Goal: Task Accomplishment & Management: Use online tool/utility

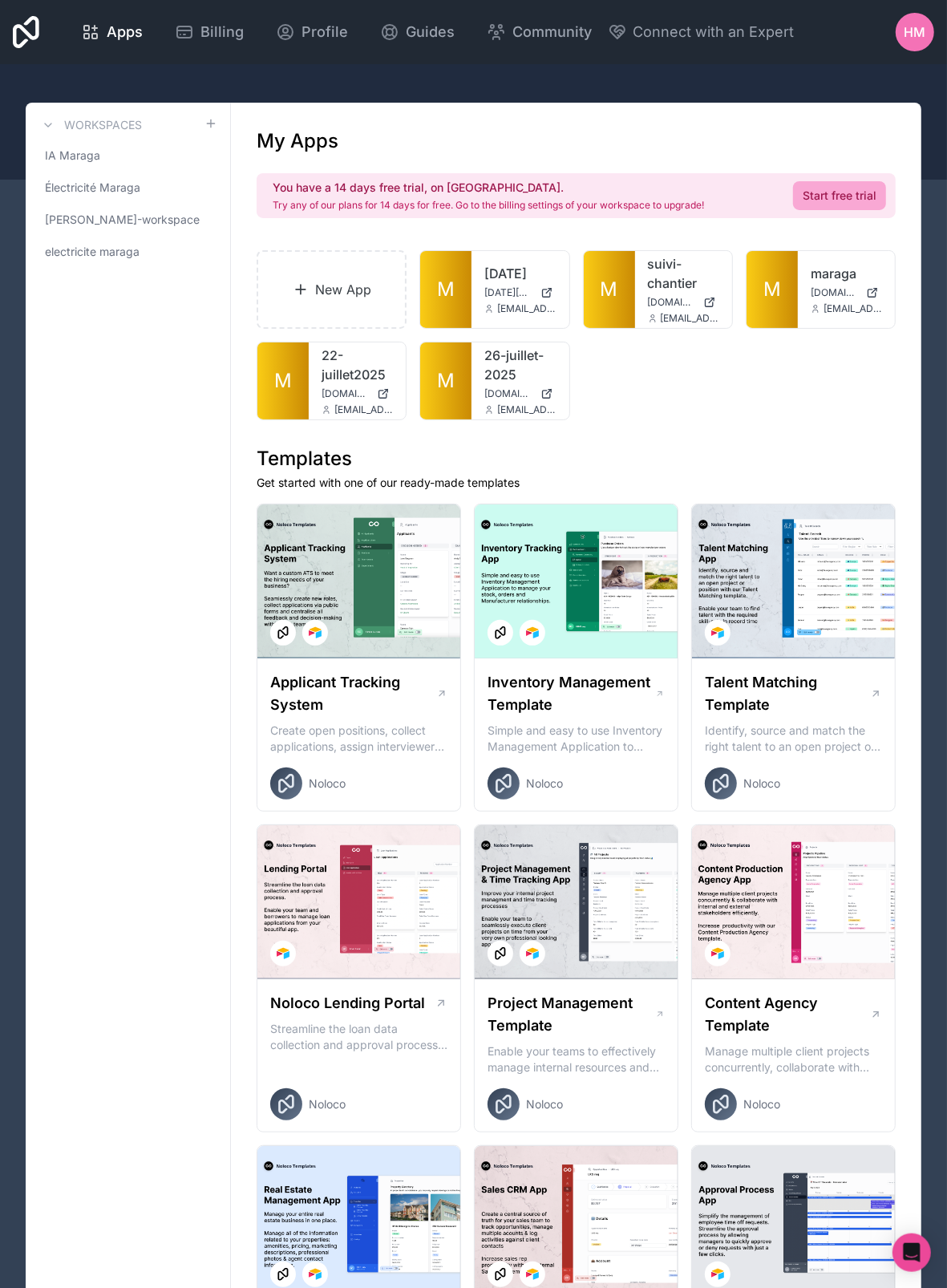
click at [0, 0] on div at bounding box center [0, 0] width 0 height 0
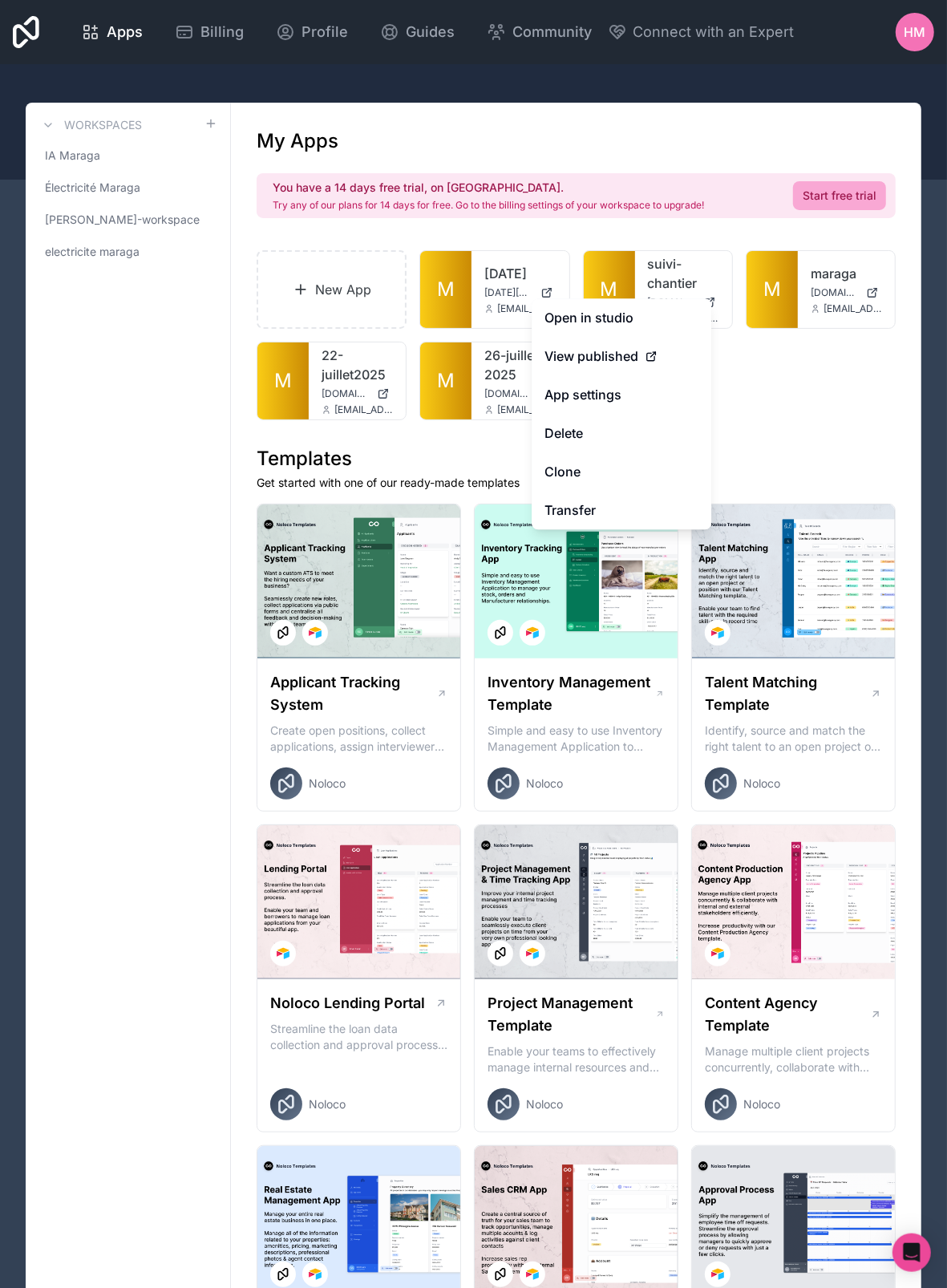
click at [603, 441] on button "Delete" at bounding box center [621, 434] width 180 height 39
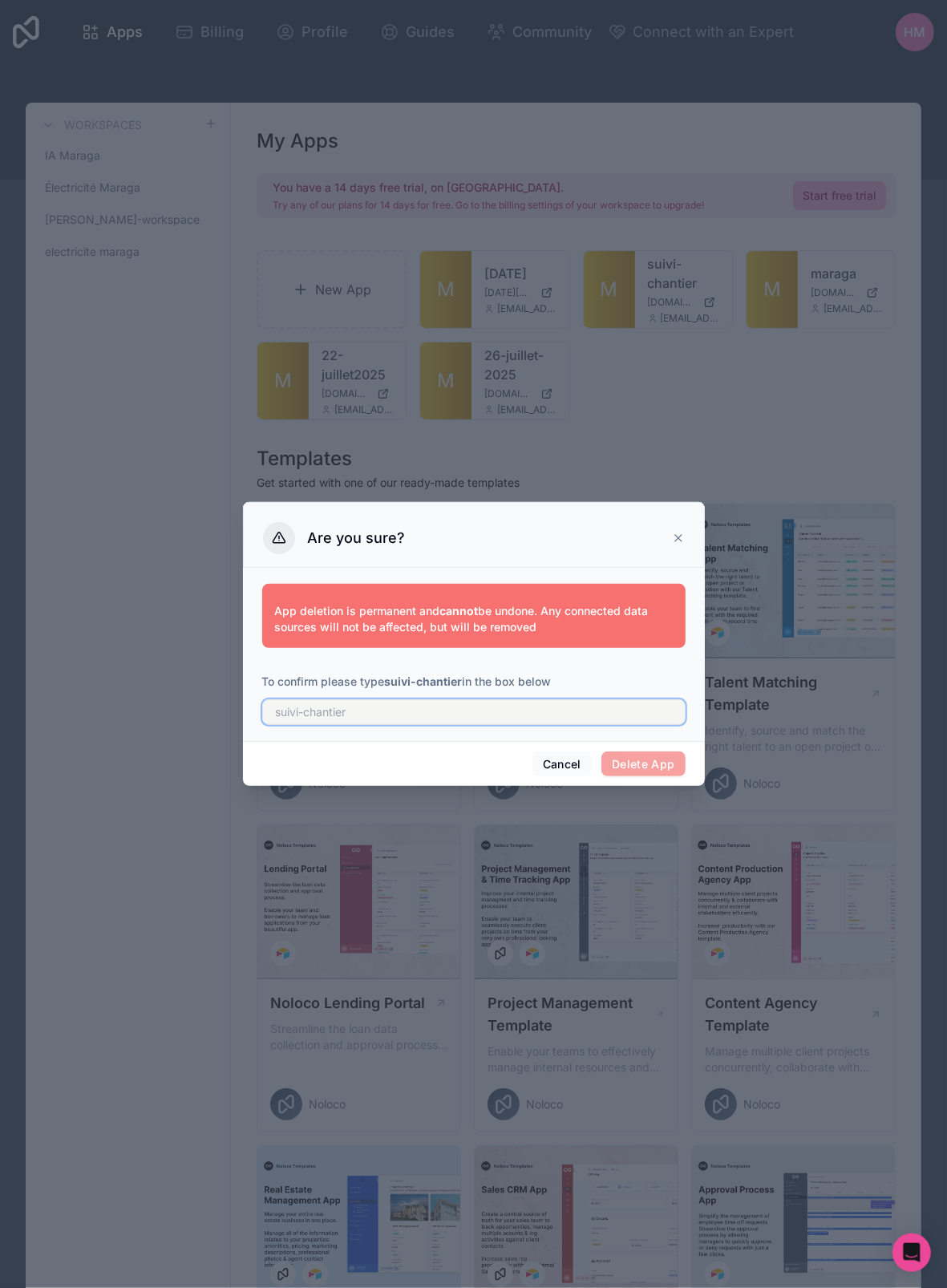
click at [356, 718] on input "text" at bounding box center [474, 711] width 423 height 26
click at [358, 714] on input "text" at bounding box center [474, 711] width 423 height 26
click at [359, 707] on input "text" at bounding box center [474, 711] width 423 height 26
type input "suivi-chantier"
click at [633, 758] on button "Delete App" at bounding box center [643, 763] width 84 height 26
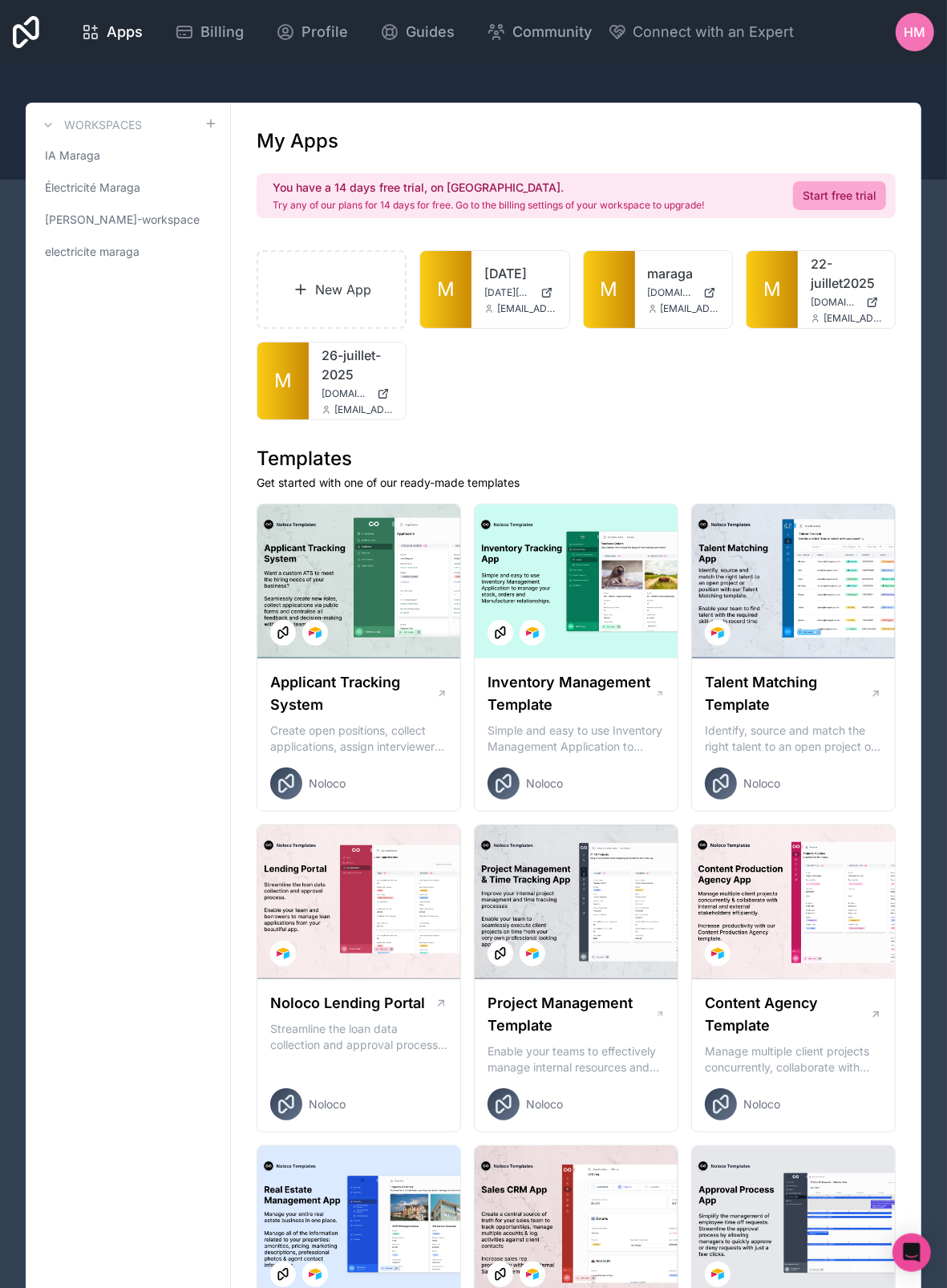
click at [0, 0] on icon at bounding box center [0, 0] width 0 height 0
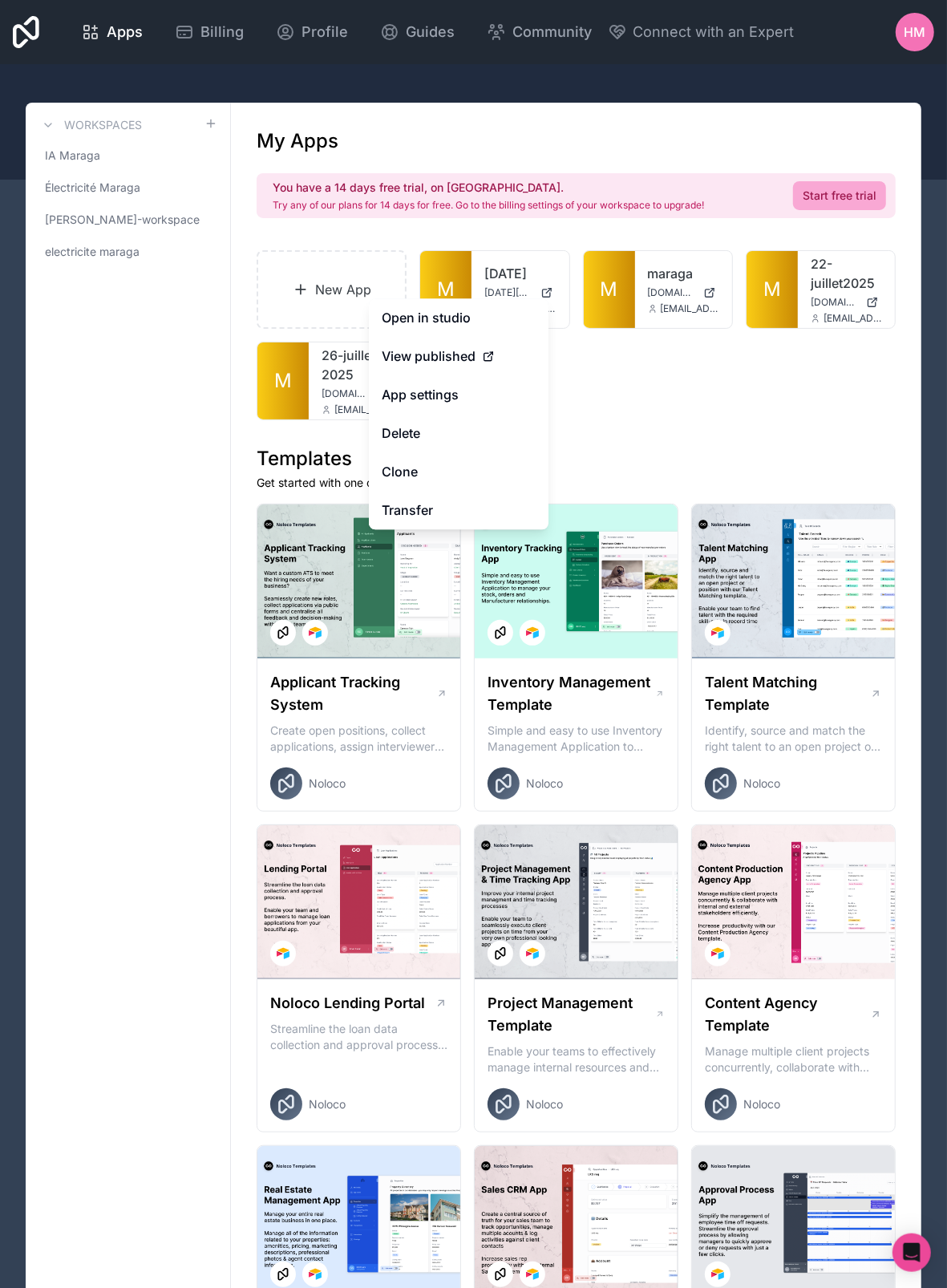
click at [453, 439] on button "Delete" at bounding box center [458, 434] width 180 height 39
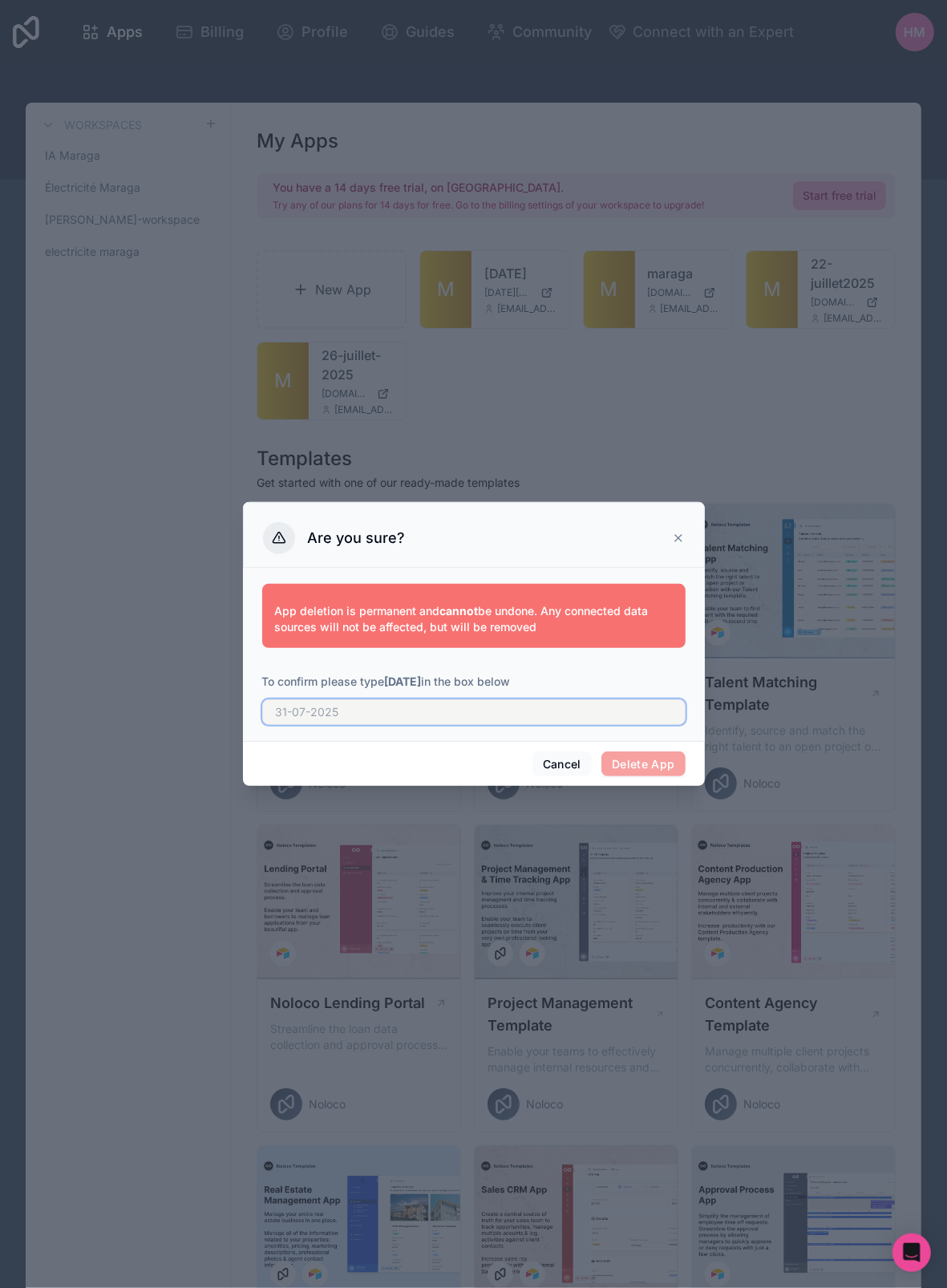
click at [366, 716] on input "text" at bounding box center [474, 711] width 423 height 26
type input "31-07-2025"
click at [622, 758] on button "Delete App" at bounding box center [643, 763] width 84 height 26
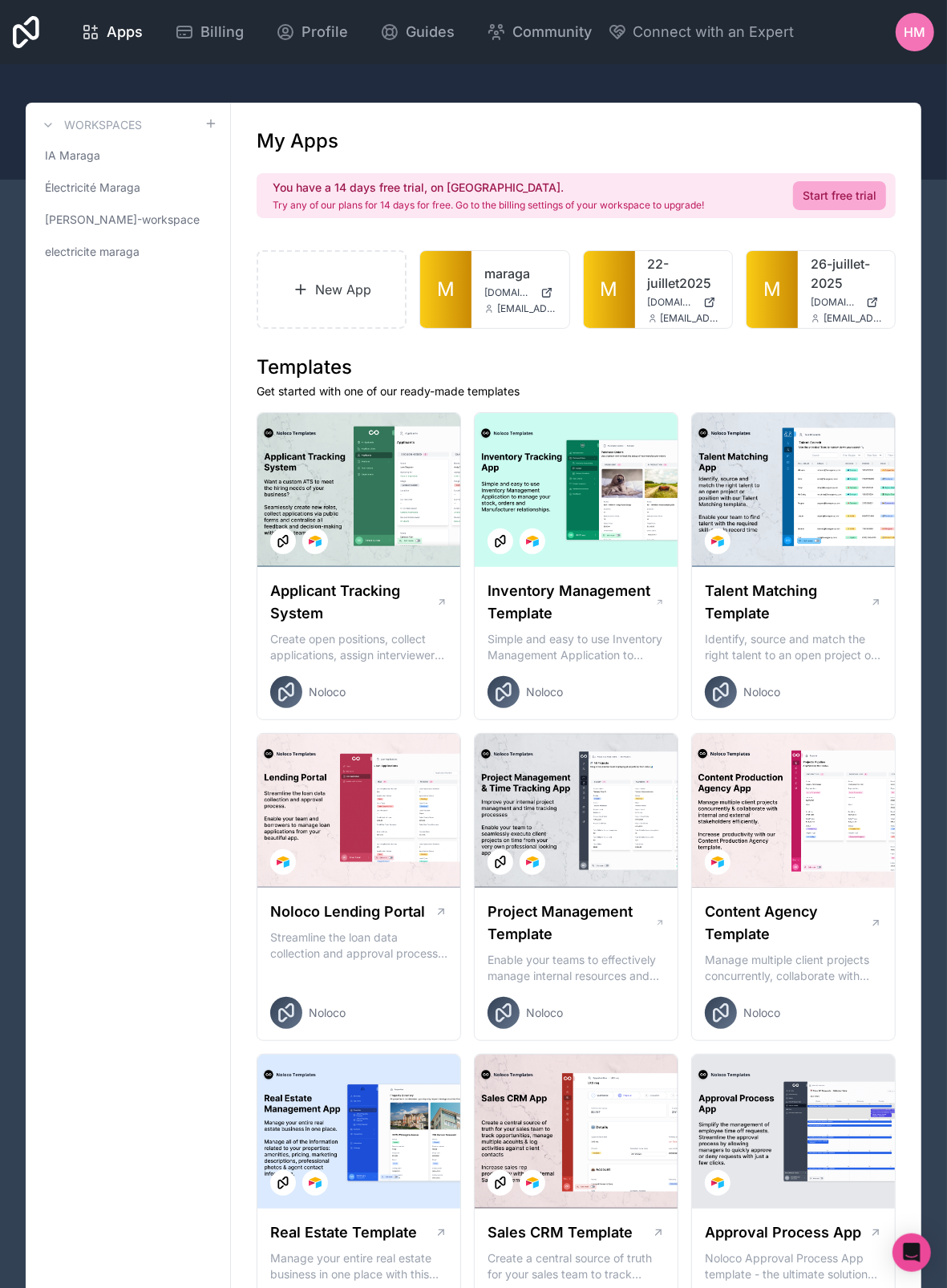
click at [0, 0] on div at bounding box center [0, 0] width 0 height 0
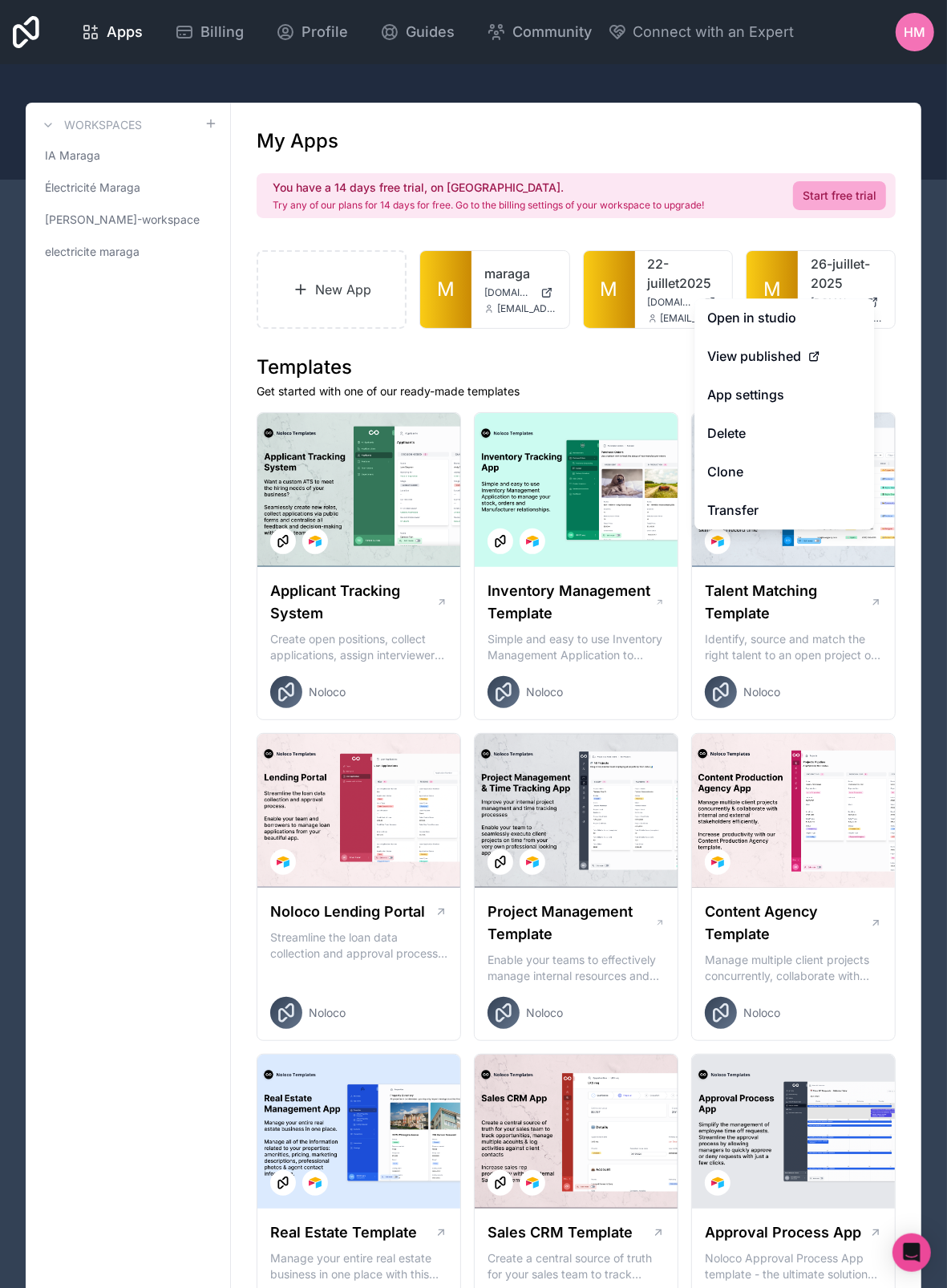
click at [771, 427] on button "Delete" at bounding box center [784, 434] width 180 height 39
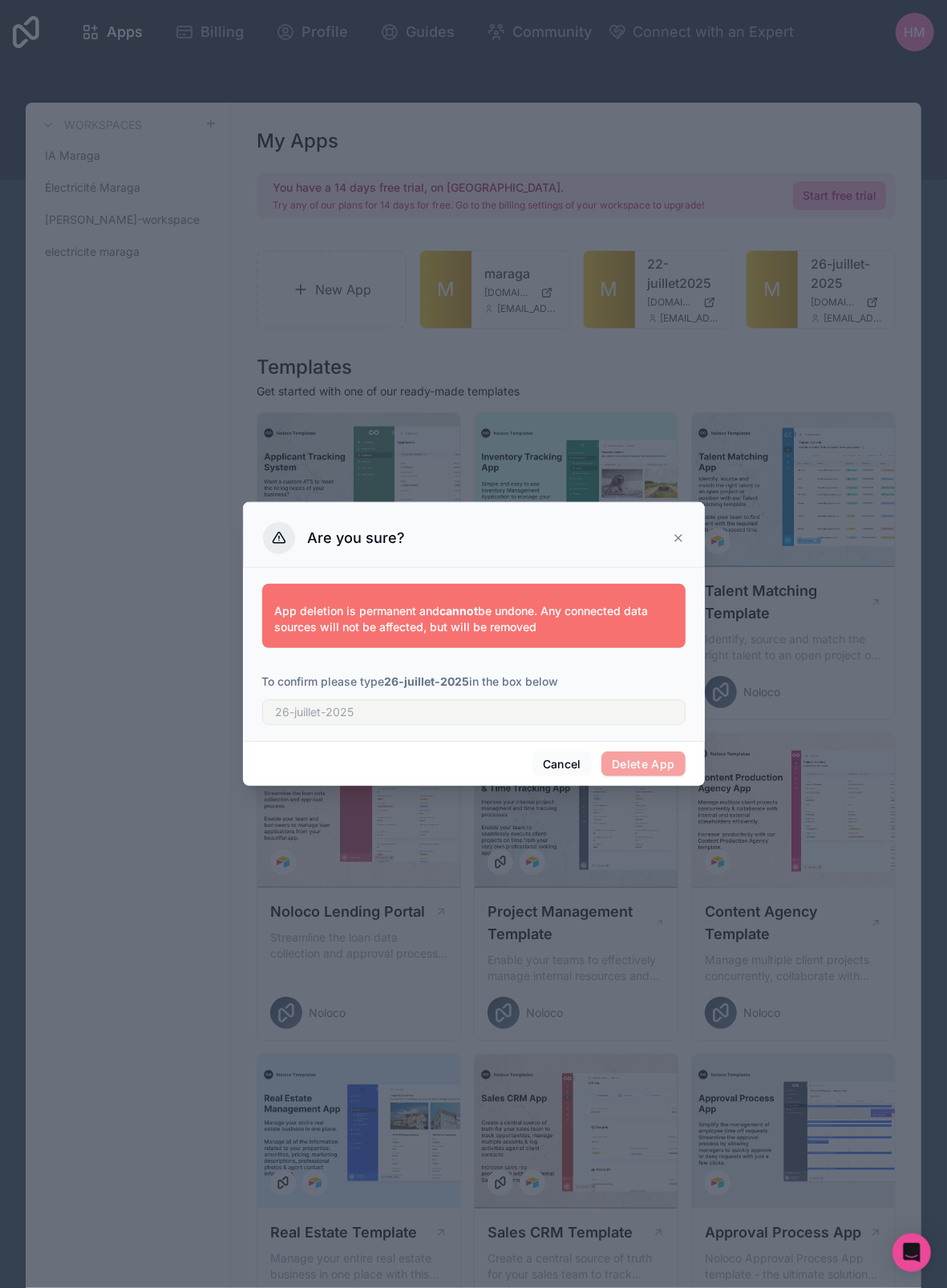
click at [394, 673] on p "To confirm please type 26-juillet-2025 in the box below" at bounding box center [474, 681] width 423 height 16
drag, startPoint x: 389, startPoint y: 673, endPoint x: 472, endPoint y: 671, distance: 83.0
click at [472, 671] on div "App deletion is permanent and cannot be undone. Any connected data sources will…" at bounding box center [474, 652] width 423 height 148
copy strong "26-juillet-2025"
click at [352, 713] on input "text" at bounding box center [474, 711] width 423 height 26
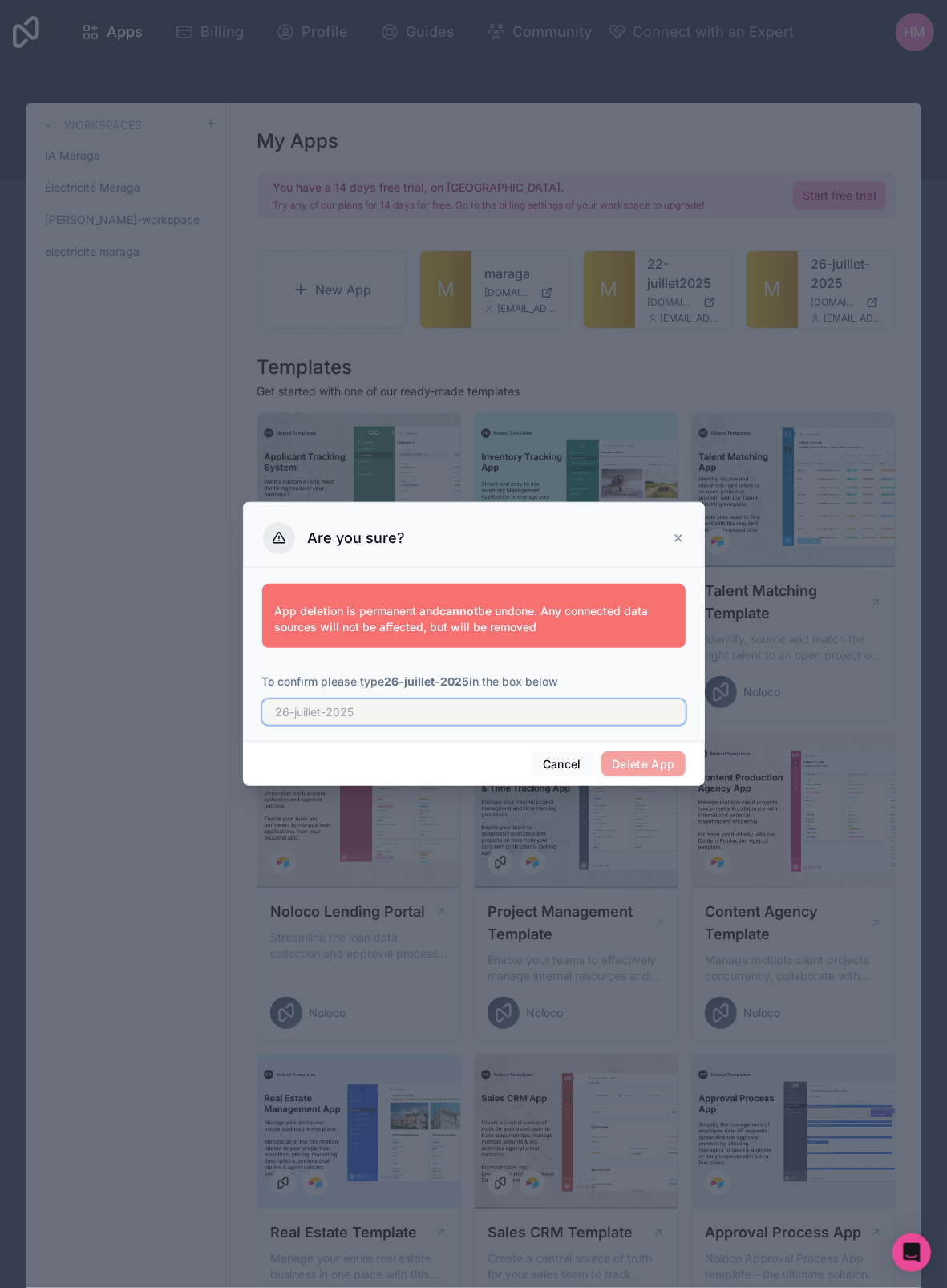
paste input "26-juillet-2025"
type input "26-juillet-2025"
click at [660, 765] on button "Delete App" at bounding box center [643, 763] width 84 height 26
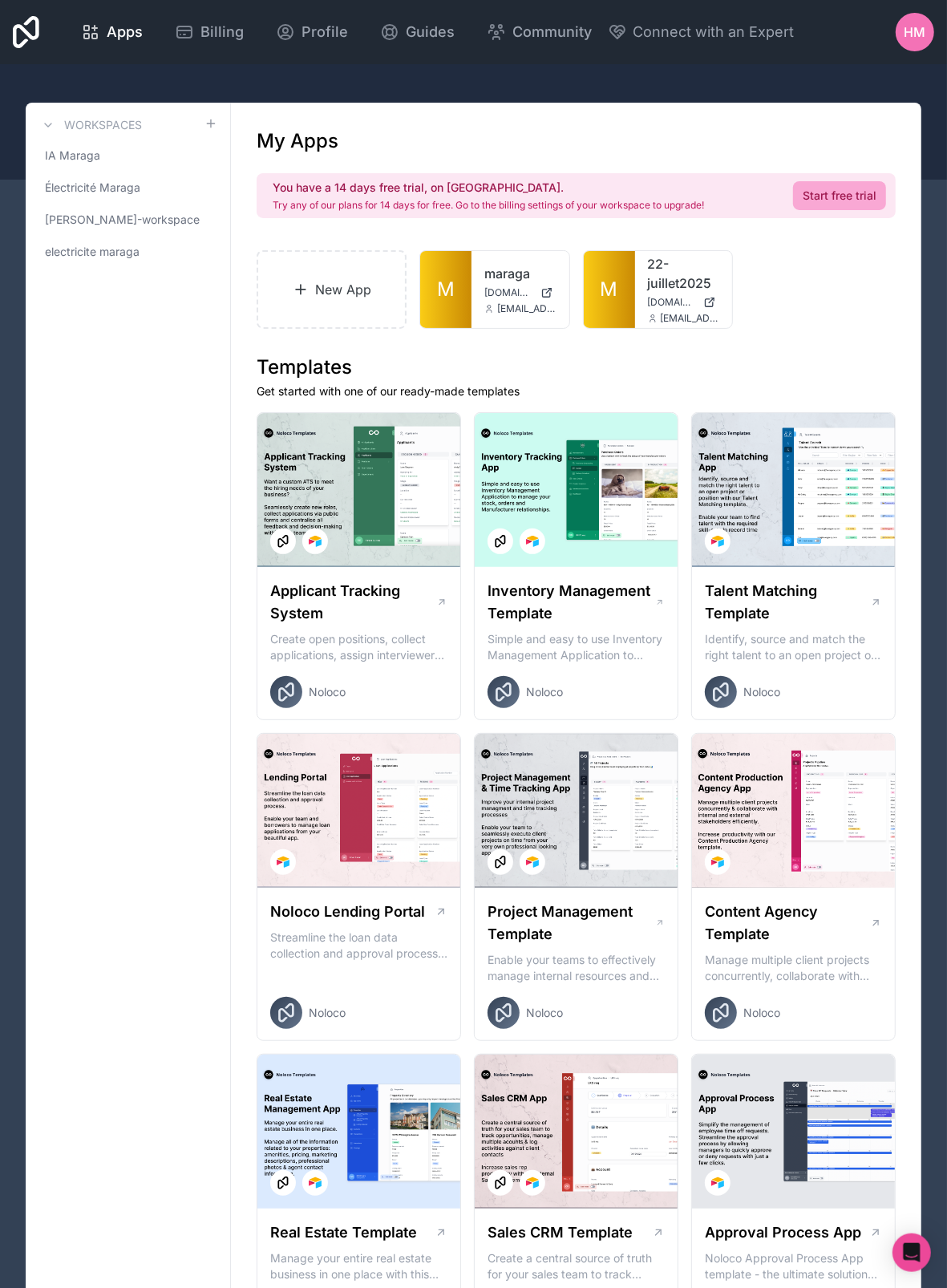
click at [0, 0] on icon at bounding box center [0, 0] width 0 height 0
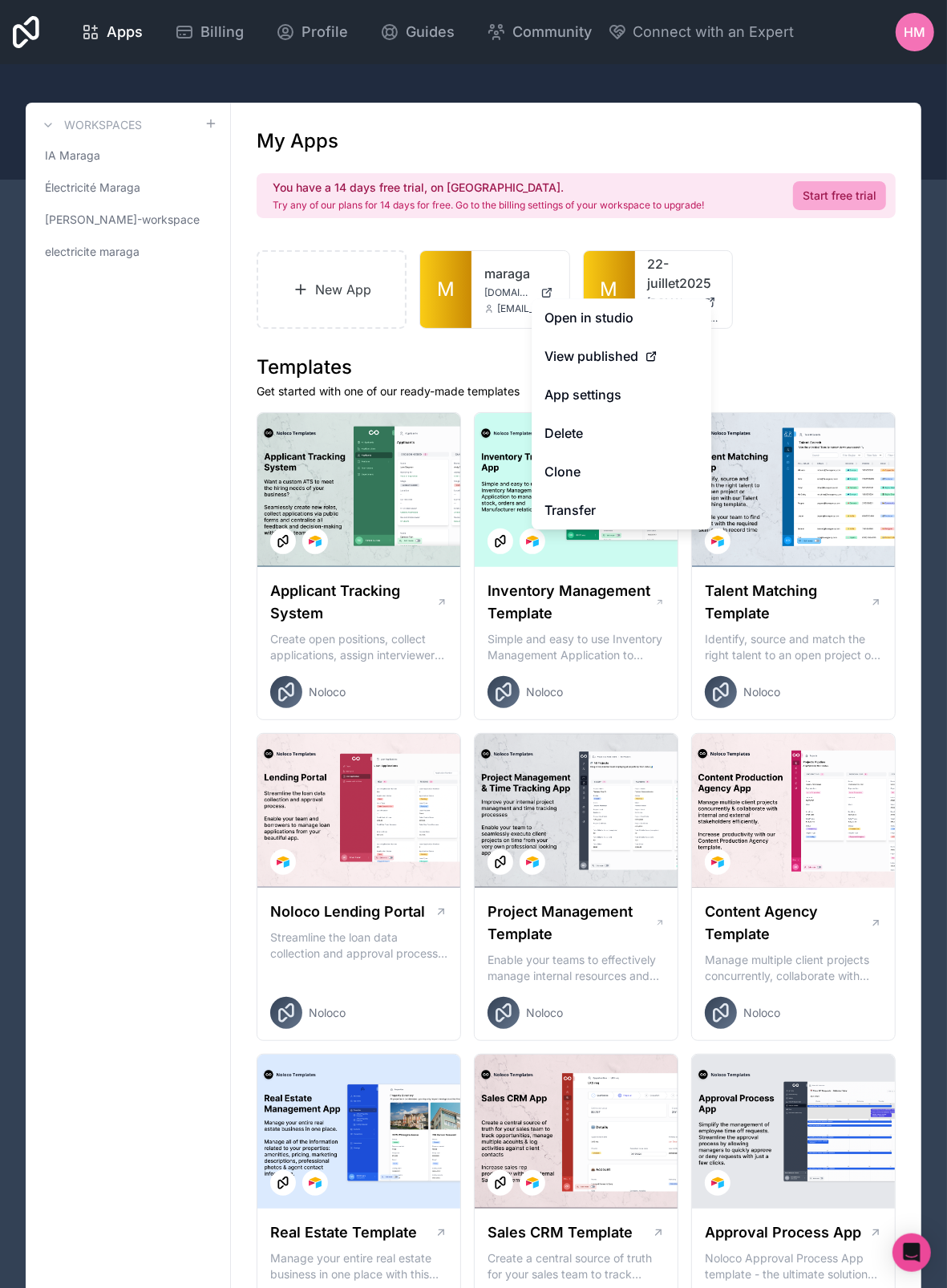
click at [622, 264] on link "M" at bounding box center [609, 289] width 51 height 77
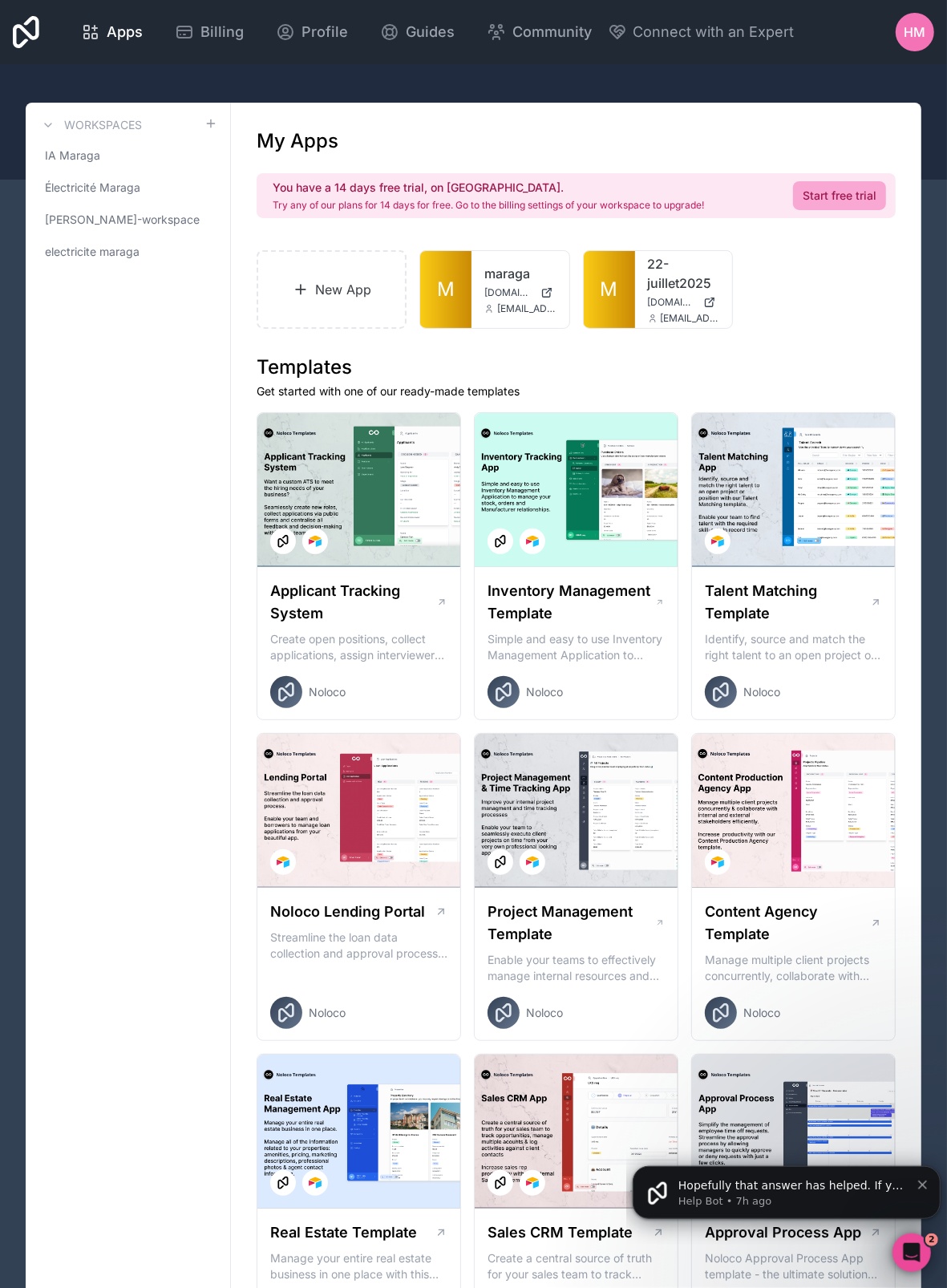
click at [0, 0] on div at bounding box center [0, 0] width 0 height 0
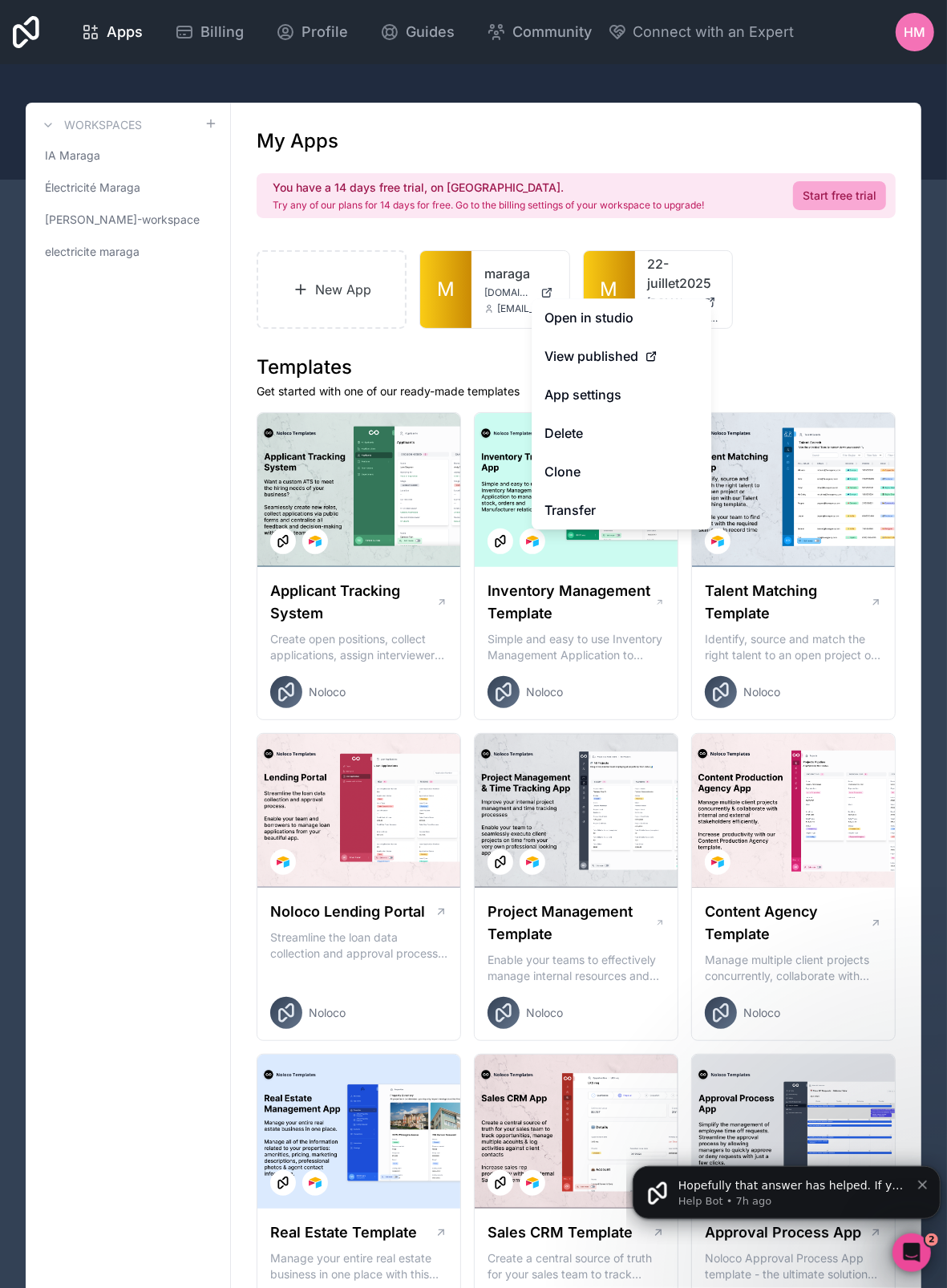
click at [599, 430] on button "Delete" at bounding box center [621, 434] width 180 height 39
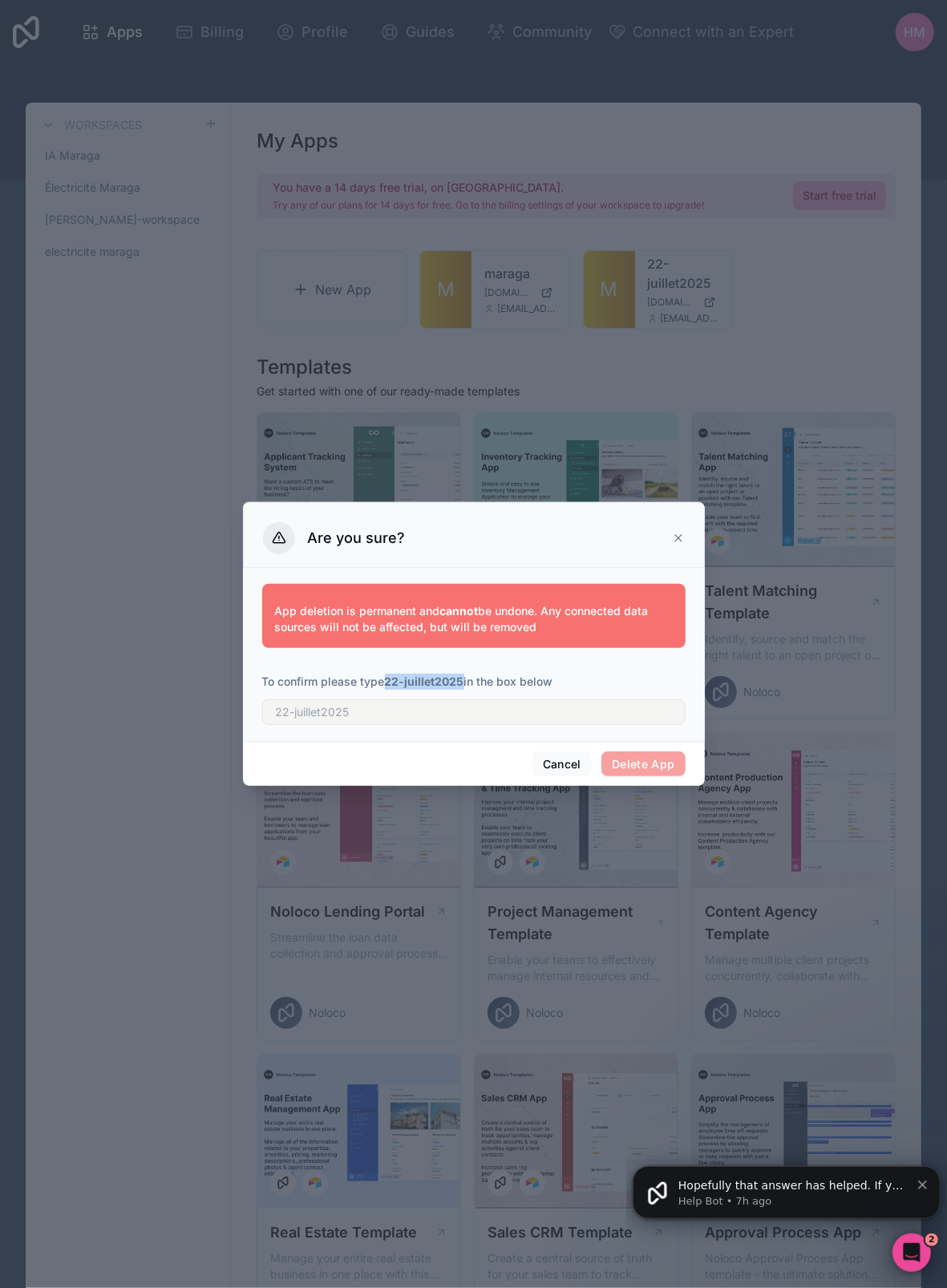
drag, startPoint x: 388, startPoint y: 686, endPoint x: 467, endPoint y: 682, distance: 79.1
click at [467, 682] on p "To confirm please type 22-juillet2025 in the box below" at bounding box center [474, 681] width 423 height 16
copy strong "22-juillet2025"
click at [410, 719] on input "text" at bounding box center [474, 711] width 423 height 26
paste input "22-juillet2025"
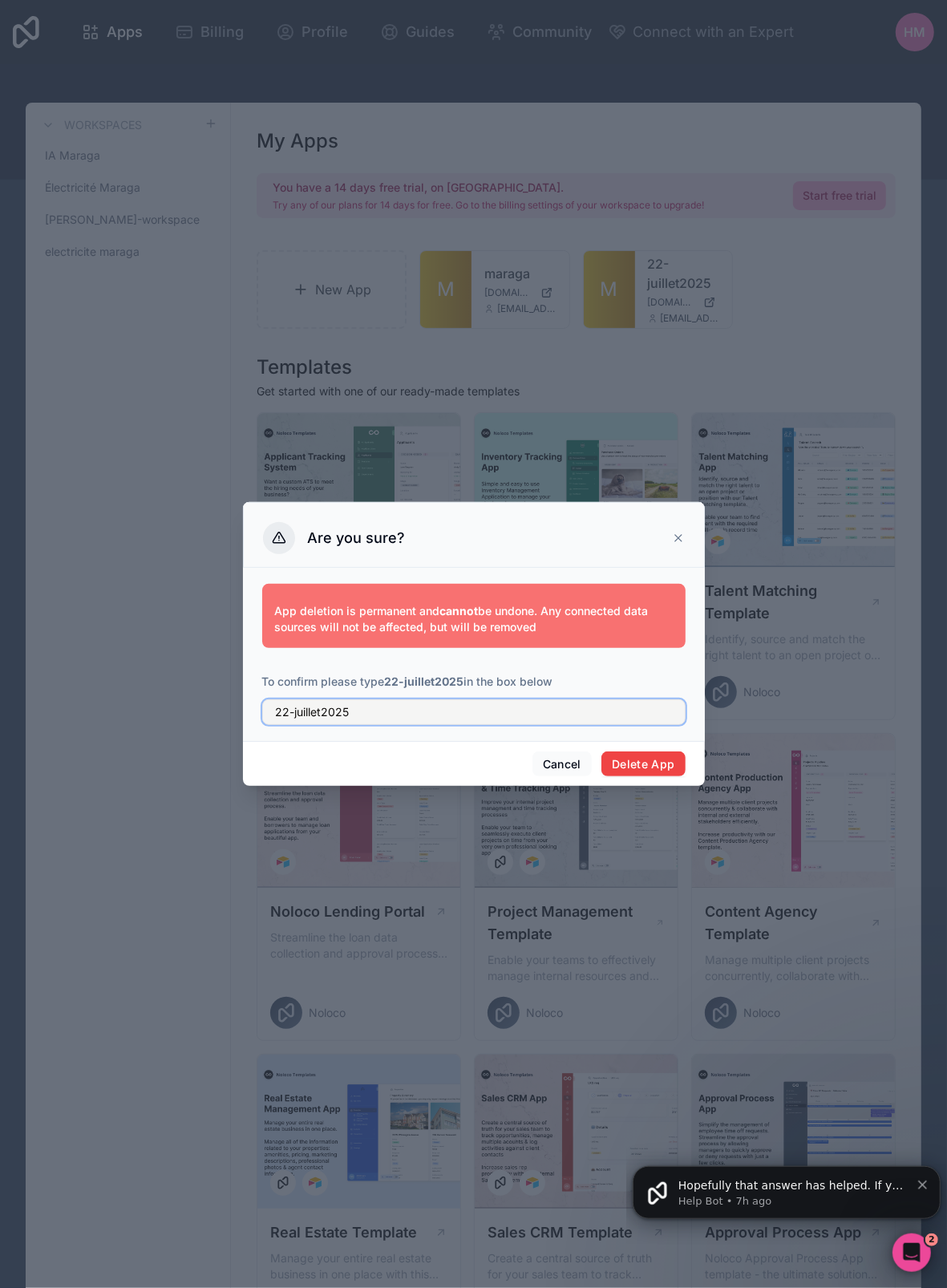
type input "22-juillet2025"
click at [658, 758] on button "Delete App" at bounding box center [643, 763] width 84 height 26
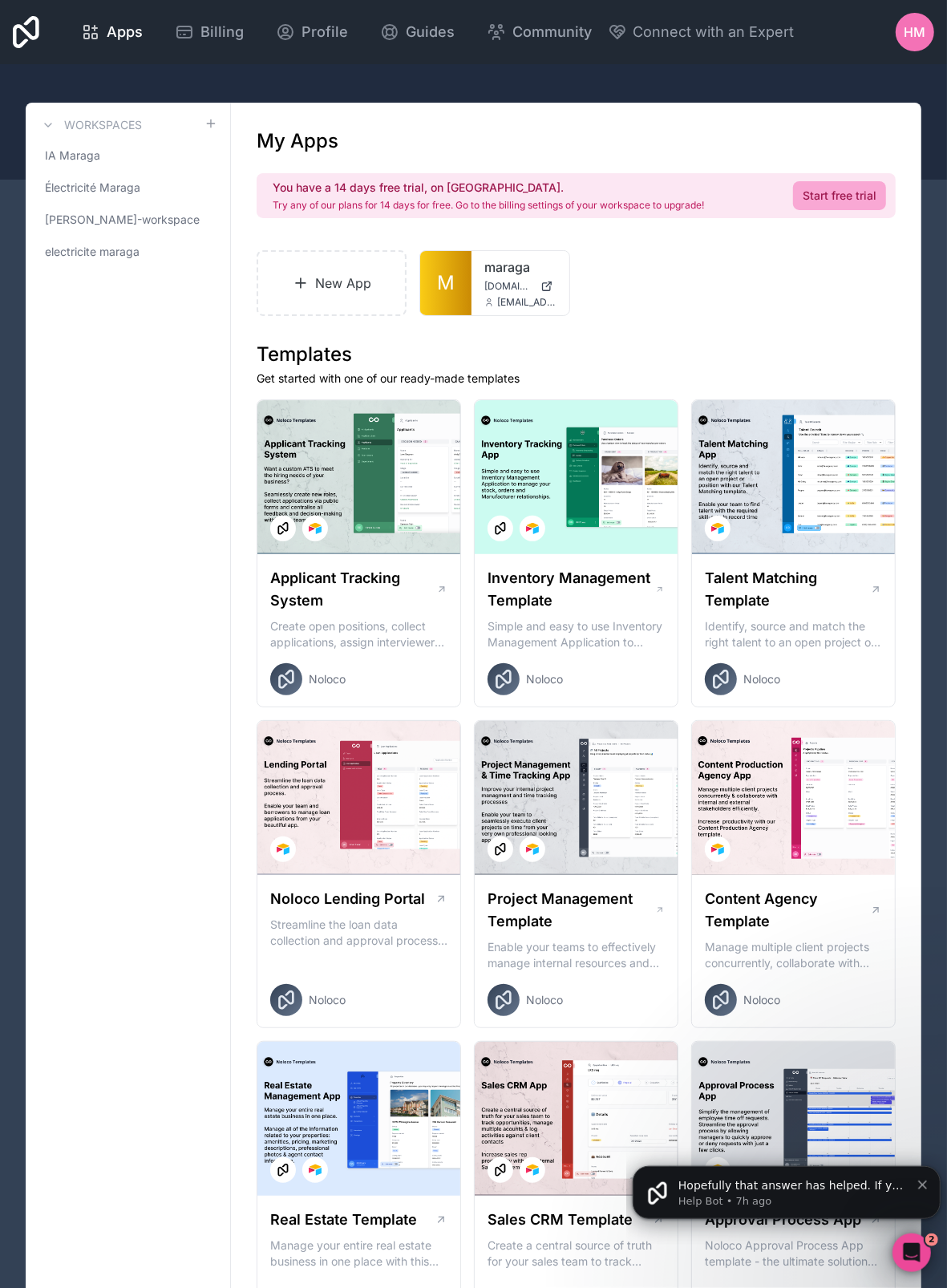
click at [0, 0] on div at bounding box center [0, 0] width 0 height 0
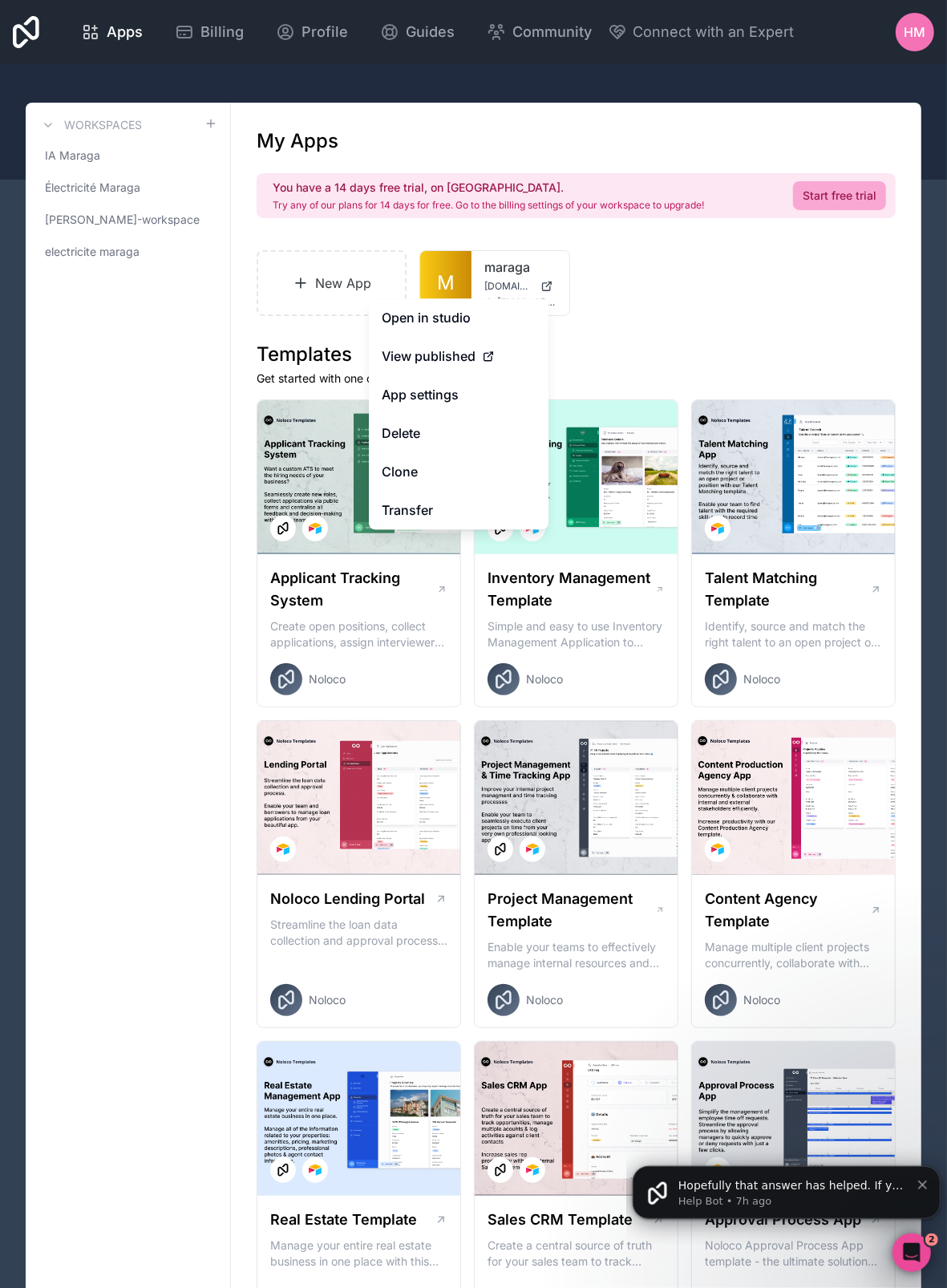
click at [449, 468] on link "Clone" at bounding box center [458, 472] width 180 height 39
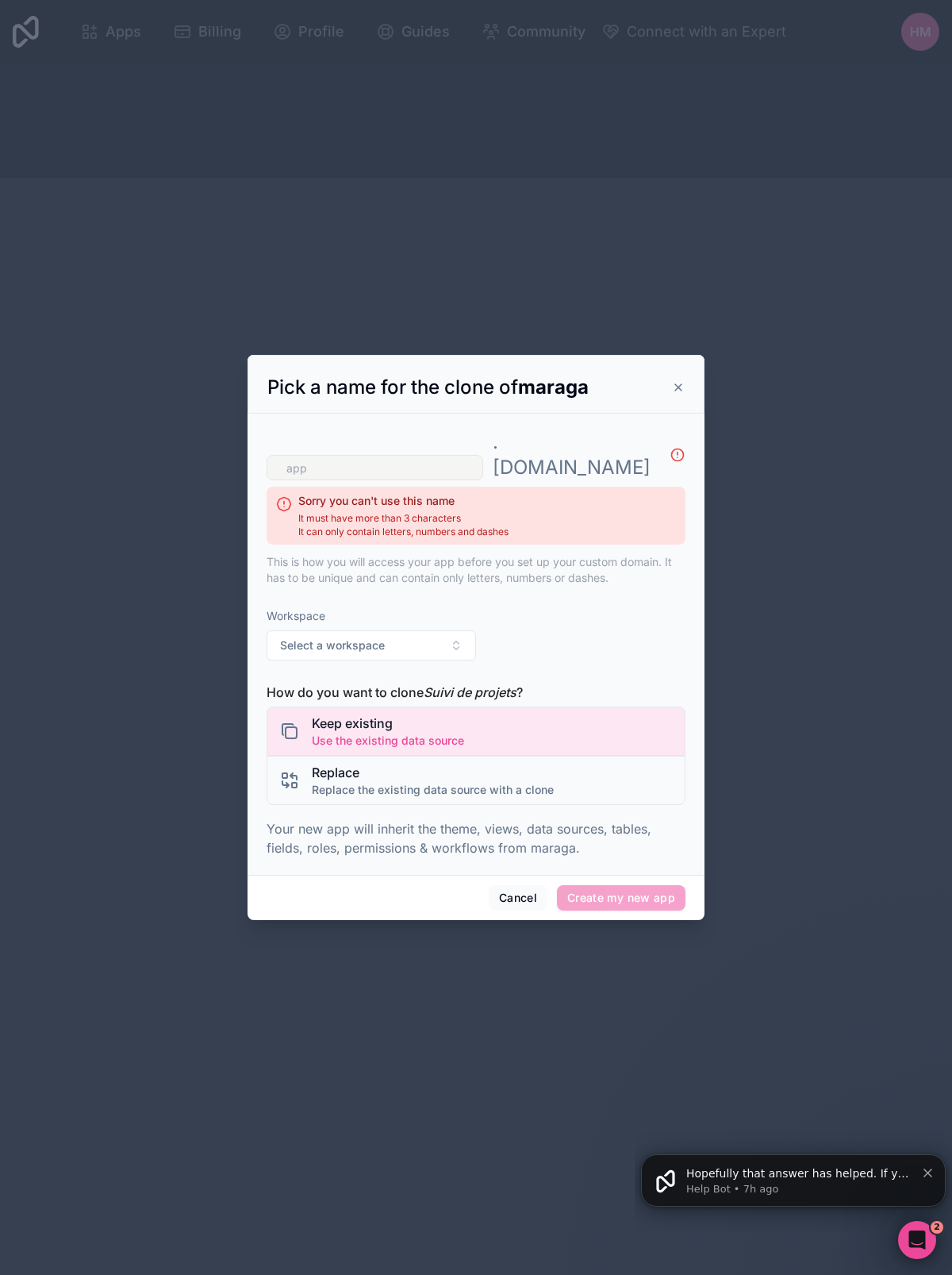
click at [394, 455] on input "text" at bounding box center [374, 467] width 216 height 25
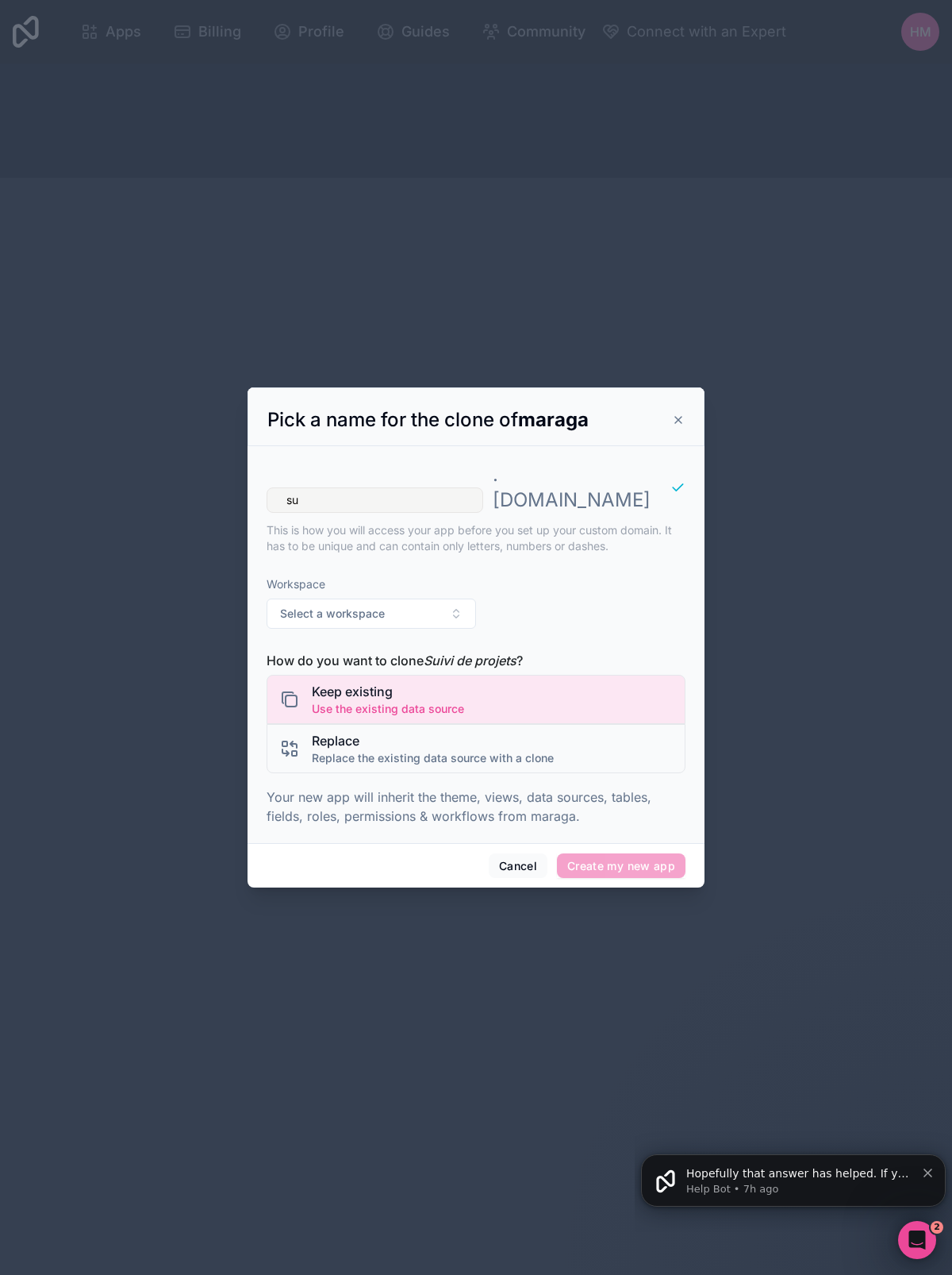
type input "s"
type input "26-08-2025"
click at [411, 604] on button "Select a workspace" at bounding box center [370, 613] width 209 height 30
click at [359, 663] on div "IA Maraga" at bounding box center [371, 666] width 201 height 25
click at [457, 750] on span "Replace the existing data source with a clone" at bounding box center [433, 758] width 242 height 16
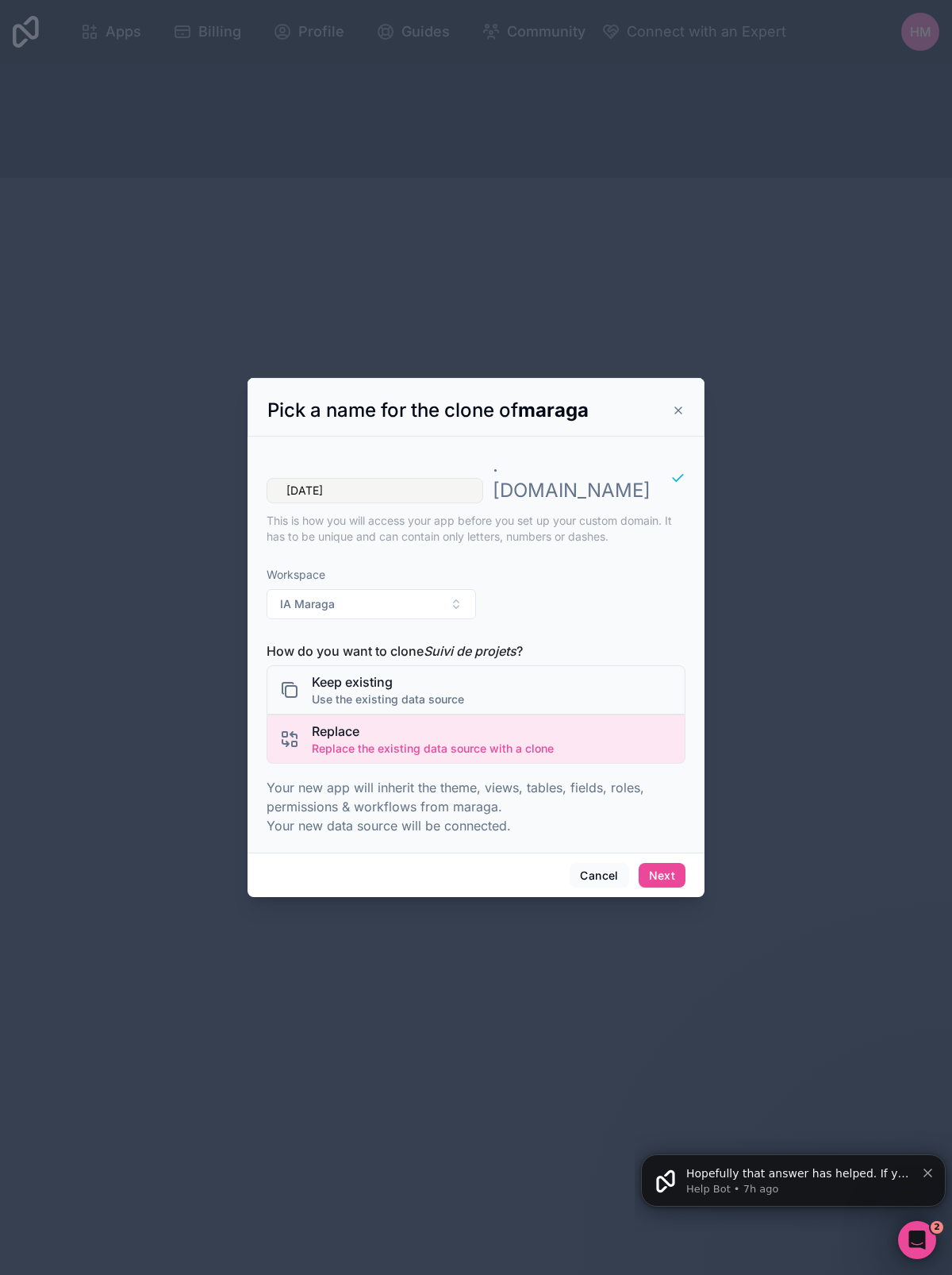
click at [457, 691] on span "Use the existing data source" at bounding box center [388, 698] width 153 height 16
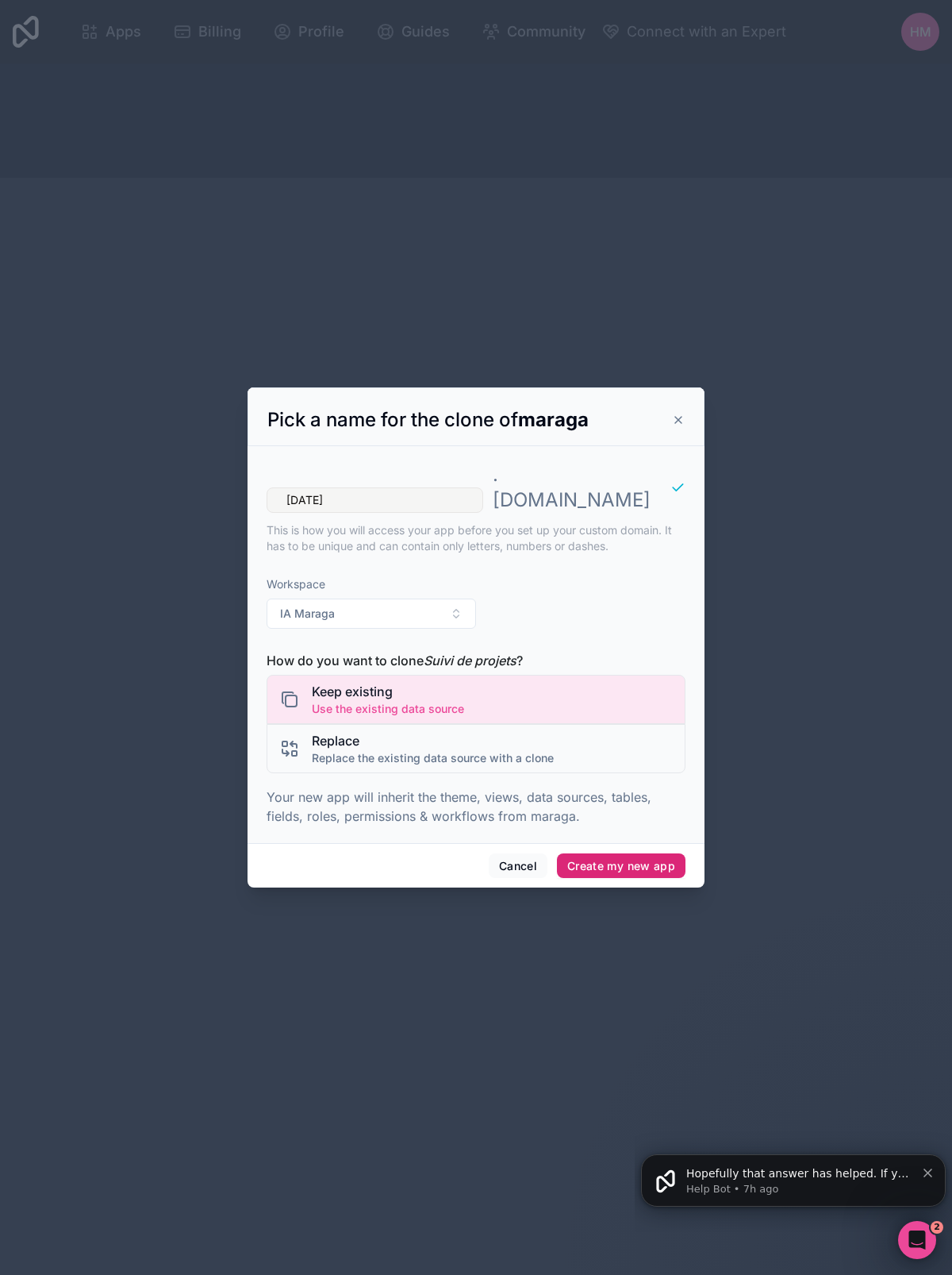
click at [582, 853] on button "Create my new app" at bounding box center [620, 865] width 128 height 25
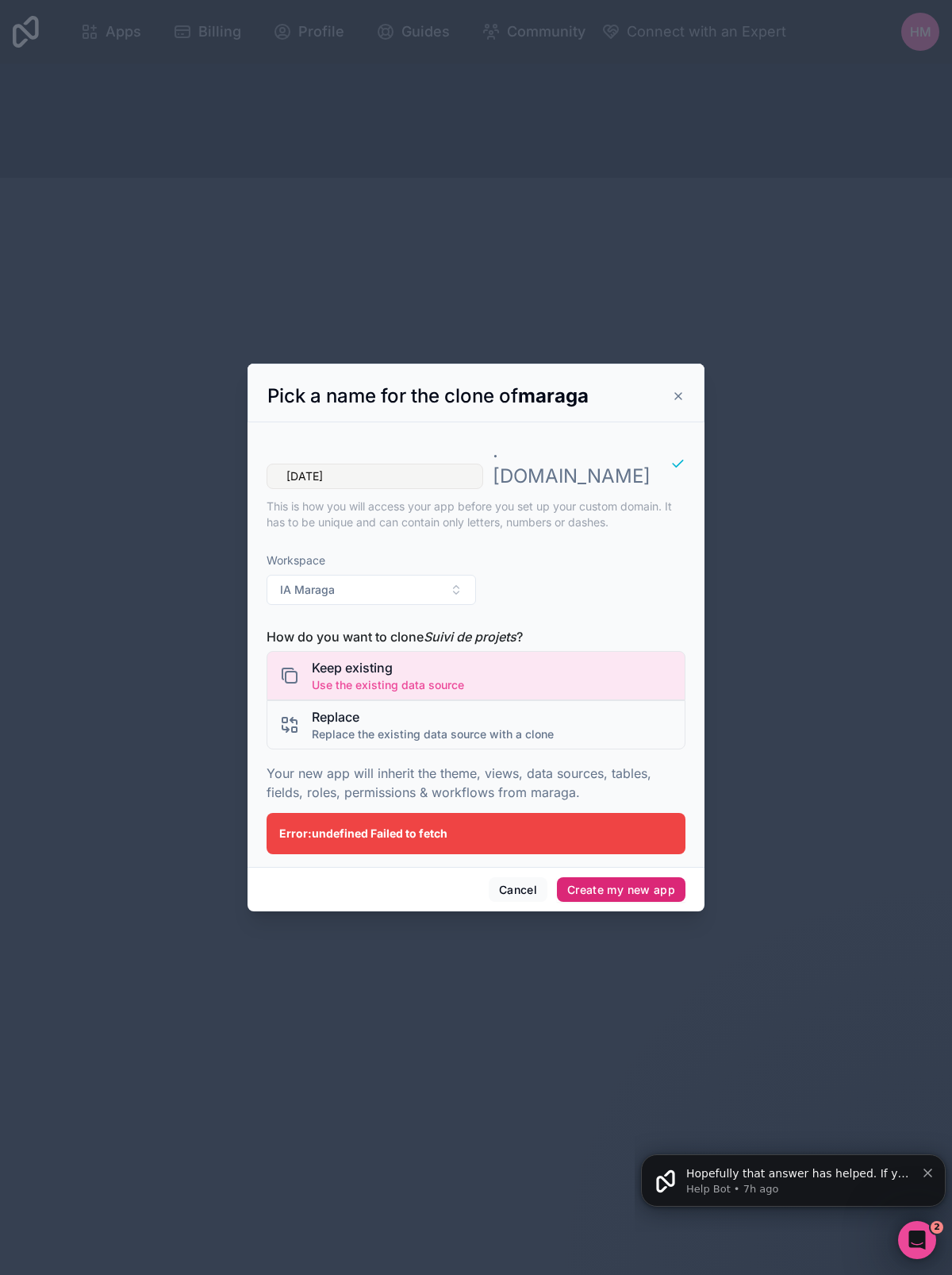
click at [580, 877] on button "Create my new app" at bounding box center [620, 889] width 128 height 25
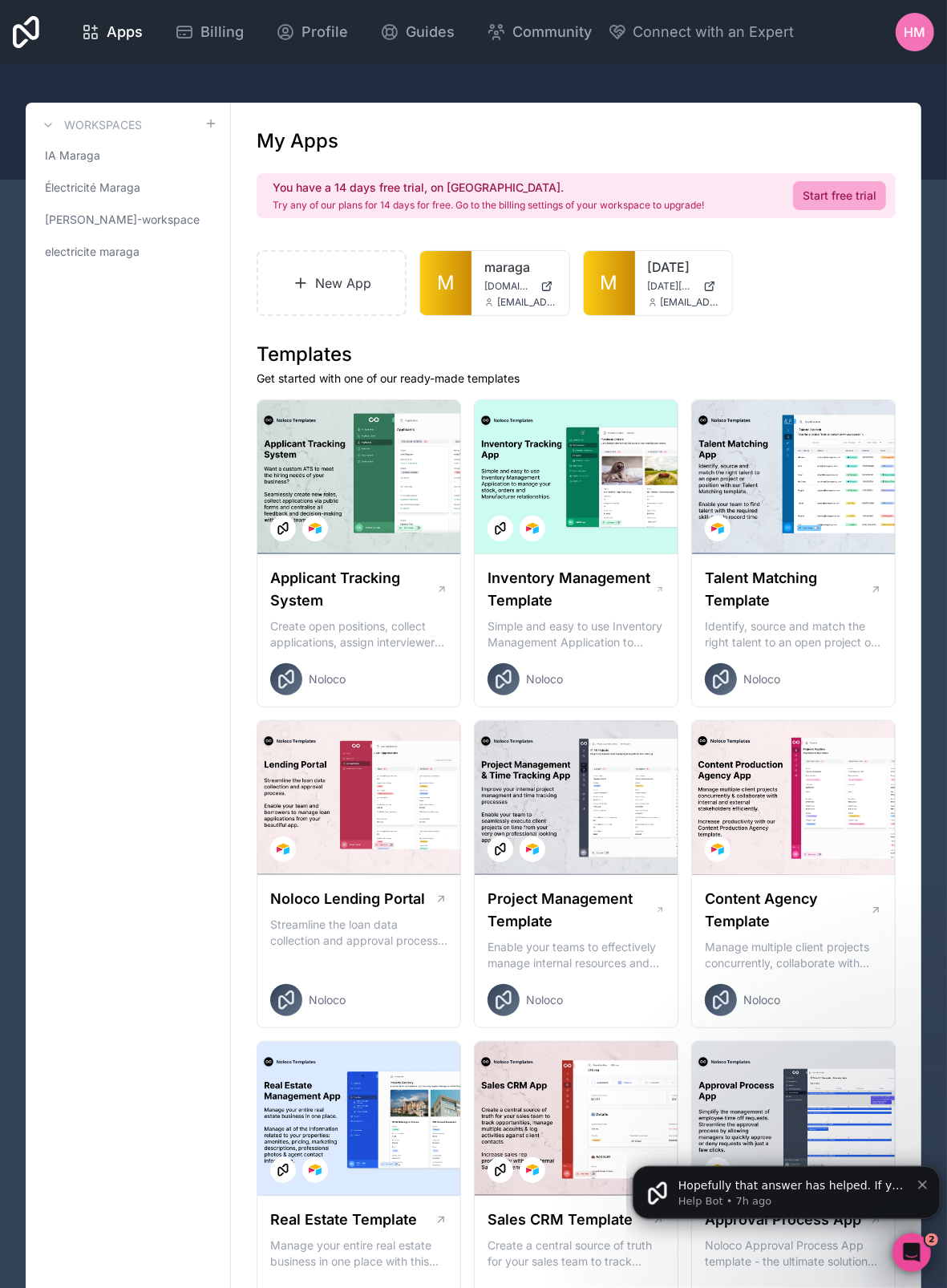
click at [443, 280] on span "M" at bounding box center [445, 282] width 18 height 26
